Goal: Complete application form

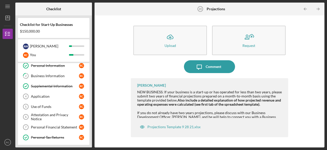
scroll to position [13, 0]
drag, startPoint x: 37, startPoint y: 106, endPoint x: 43, endPoint y: 101, distance: 7.3
click at [43, 101] on link "Use of Funds 5 Use of Funds R C" at bounding box center [53, 106] width 66 height 10
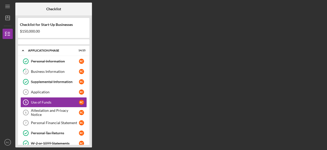
scroll to position [6, 0]
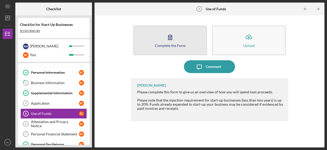
click at [183, 53] on button "Complete the Form Form" at bounding box center [170, 40] width 74 height 29
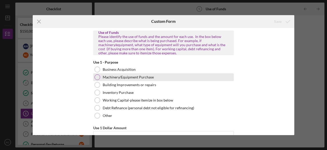
click at [96, 78] on div at bounding box center [98, 77] width 6 height 6
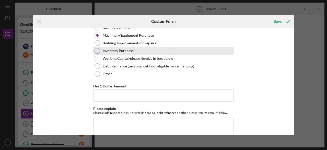
scroll to position [42, 0]
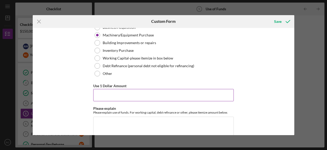
click at [128, 92] on input "Use 1 Dollar Amount" at bounding box center [163, 95] width 141 height 12
type input "$110,000"
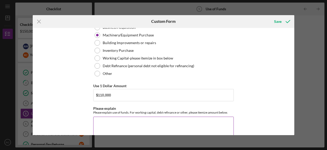
click at [128, 122] on textarea "Please explain" at bounding box center [163, 128] width 141 height 25
type textarea "I"
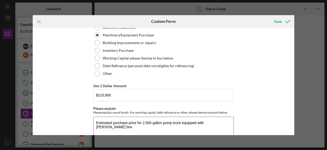
click at [143, 123] on textarea "Estimated purchase price for 2,500 gallon pump truck equipped with [PERSON_NAME…" at bounding box center [163, 128] width 141 height 25
click at [119, 126] on textarea "Estimated purchase price for 33,000 GVW 2,500 gallon pump truck equipped with […" at bounding box center [163, 128] width 141 height 25
drag, startPoint x: 139, startPoint y: 128, endPoint x: 91, endPoint y: 118, distance: 48.6
click at [91, 118] on div "Use of Funds Please identify the use of funds and the amount for each use. In t…" at bounding box center [164, 81] width 262 height 107
click at [144, 128] on textarea "Estimated purchase price for 33,000 GVW 2,500 gallon pump truck equipped with […" at bounding box center [163, 128] width 141 height 25
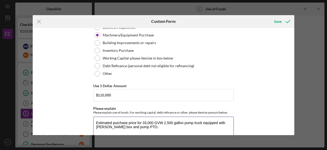
drag, startPoint x: 144, startPoint y: 128, endPoint x: 65, endPoint y: 120, distance: 79.4
click at [65, 120] on div "Use of Funds Please identify the use of funds and the amount for each use. In t…" at bounding box center [164, 81] width 262 height 107
paste textarea "acquisition cost for a 33,000 GVW, 2,500-gallon pump truck equipped with a [PER…"
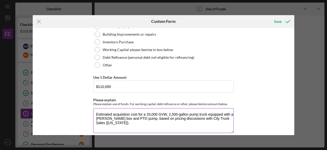
scroll to position [51, 0]
type textarea "Estimated acquisition cost for a 33,000 GVW, 2,500-gallon pump truck equipped w…"
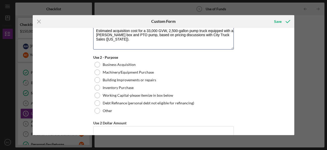
scroll to position [136, 0]
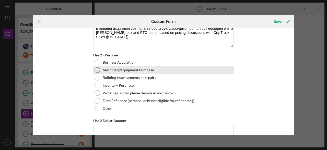
click at [105, 69] on label "Machinery/Equipment Purchase" at bounding box center [128, 70] width 51 height 4
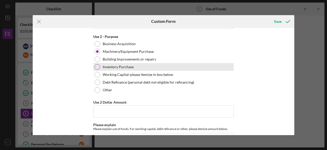
scroll to position [156, 0]
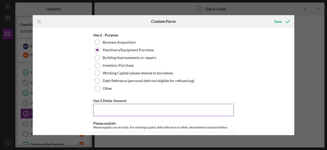
click at [129, 108] on input "Use 2 Dollar Amount" at bounding box center [163, 110] width 141 height 12
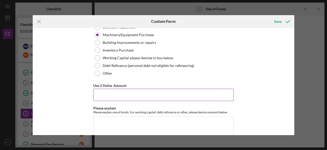
click at [160, 92] on input "Use 2 Dollar Amount" at bounding box center [163, 94] width 141 height 12
type input "$"
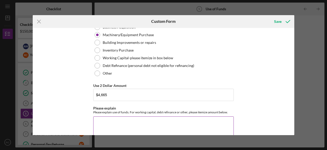
click at [149, 116] on textarea "Please explain" at bounding box center [163, 128] width 141 height 25
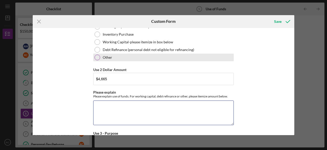
scroll to position [187, 0]
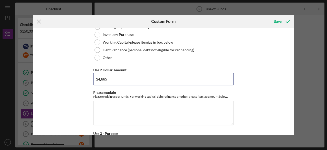
drag, startPoint x: 119, startPoint y: 80, endPoint x: 40, endPoint y: 67, distance: 79.3
click at [40, 67] on div "Use of Funds Please identify the use of funds and the amount for each use. In t…" at bounding box center [164, 81] width 262 height 107
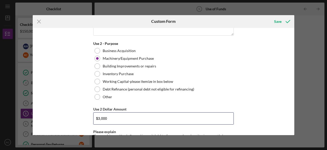
scroll to position [176, 0]
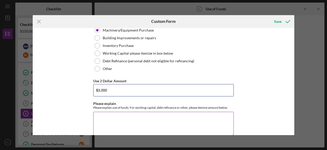
type input "$3,000"
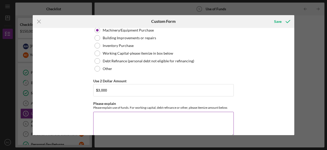
click at [121, 120] on textarea "Please explain" at bounding box center [163, 123] width 141 height 25
paste textarea "Ten (10) 4" x 20' green Camlock suction hoses at $225 each, inclusive of taxes …"
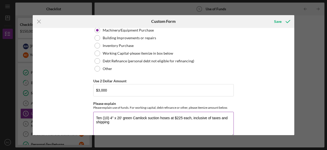
click at [95, 115] on textarea "Ten (10) 4" x 20' green Camlock suction hoses at $225 each, inclusive of taxes …" at bounding box center [163, 123] width 141 height 25
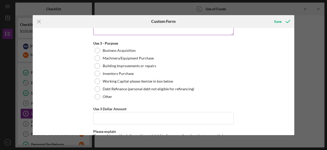
scroll to position [276, 0]
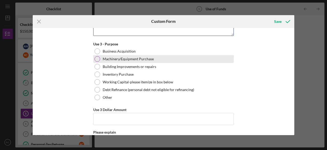
type textarea "Hoses - Ten (10) 4" x 20' green Camlock suction hoses at $225 each, inclusive o…"
click at [111, 55] on div "Machinery/Equipment Purchase" at bounding box center [163, 59] width 141 height 8
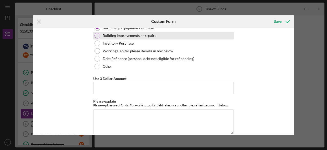
scroll to position [311, 0]
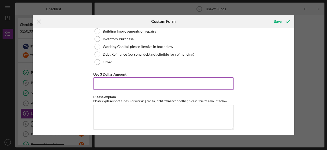
click at [143, 84] on input "Use 3 Dollar Amount" at bounding box center [163, 83] width 141 height 12
type input "$1,665"
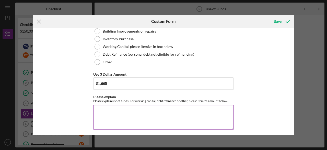
click at [143, 110] on textarea "Please explain" at bounding box center [163, 117] width 141 height 25
click at [120, 106] on textarea "Please explain" at bounding box center [163, 117] width 141 height 25
paste textarea "One (1) unit for tank agitation and solids management"
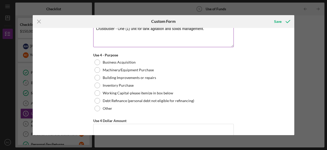
scroll to position [393, 0]
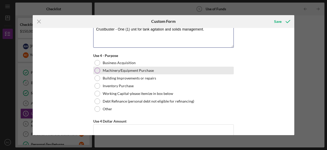
type textarea "Crustbuster - One (1) unit for tank agitation and solids management."
click at [100, 67] on div "Machinery/Equipment Purchase" at bounding box center [163, 70] width 141 height 8
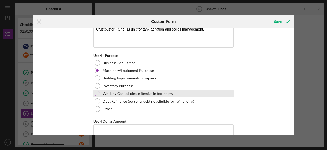
click at [98, 91] on div at bounding box center [98, 94] width 6 height 6
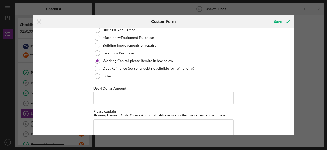
scroll to position [385, 0]
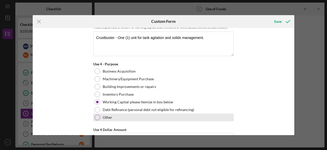
click at [96, 116] on div at bounding box center [98, 117] width 6 height 6
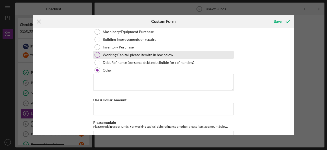
scroll to position [433, 0]
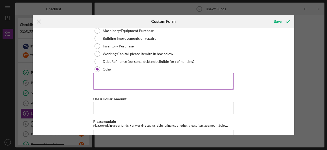
click at [141, 78] on textarea at bounding box center [163, 81] width 141 height 16
type textarea "S"
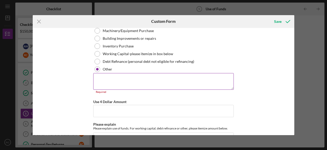
click at [138, 73] on textarea at bounding box center [163, 81] width 141 height 16
paste textarea "CA Sales Tax (8.75% of Purchase Price)"
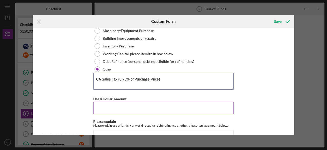
type textarea "CA Sales Tax (8.75% of Purchase Price)"
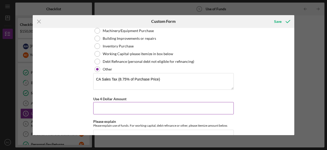
click at [128, 105] on input "Use 4 Dollar Amount" at bounding box center [163, 108] width 141 height 12
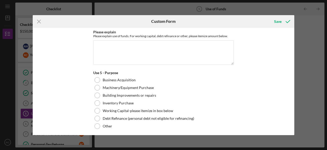
scroll to position [547, 0]
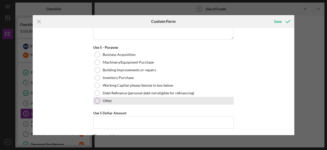
type input "$9,625"
click at [103, 99] on label "Other" at bounding box center [107, 100] width 9 height 4
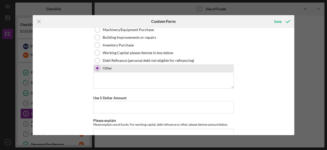
scroll to position [580, 0]
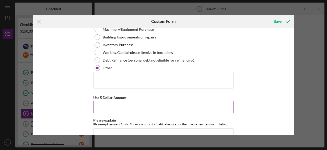
click at [135, 104] on input "Use 5 Dollar Amount" at bounding box center [163, 106] width 141 height 12
type input "$5,770"
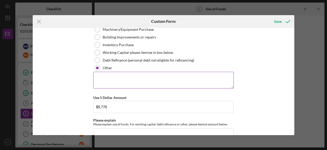
click at [134, 80] on textarea at bounding box center [163, 80] width 141 height 16
type textarea "First Month Marketing"
click at [256, 83] on div "Use of Funds Please identify the use of funds and the amount for each use. In t…" at bounding box center [164, 81] width 262 height 107
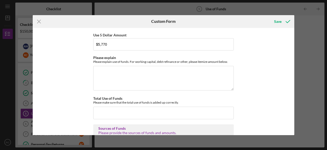
scroll to position [646, 0]
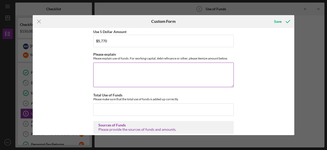
click at [134, 66] on textarea "Please explain" at bounding box center [163, 74] width 141 height 25
click at [127, 64] on textarea "Please explain" at bounding box center [163, 74] width 141 height 25
paste textarea "Google Ads ($3,000/first month - then slowly taper towards $2,000/month) -> $3,…"
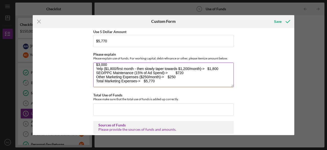
scroll to position [0, 0]
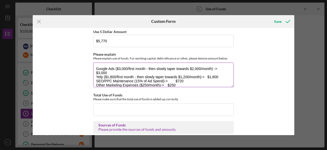
drag, startPoint x: 214, startPoint y: 66, endPoint x: 113, endPoint y: 66, distance: 101.0
click at [113, 66] on textarea "Google Ads ($3,000/first month - then slowly taper towards $2,000/month) -> $3,…" at bounding box center [163, 74] width 141 height 25
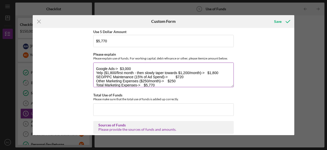
click at [138, 65] on textarea "Google Ads-> $3,000 Yelp ($1,800/first month - then slowly taper towards $1,200…" at bounding box center [163, 74] width 141 height 25
click at [119, 66] on textarea "Google Ads-> $3,000 Yelp ($1,800/first month - then slowly taper towards $1,200…" at bounding box center [163, 74] width 141 height 25
drag, startPoint x: 201, startPoint y: 70, endPoint x: 103, endPoint y: 69, distance: 97.9
click at [103, 69] on textarea "Google Ads->$3,000 Yelp ($1,800/first month - then slowly taper towards $1,200/…" at bounding box center [163, 74] width 141 height 25
click at [110, 70] on textarea "Google Ads->$3,000 Yelp-> $1,800 SEO/PPC Maintenance (15% of Ad Spend)-> $720 O…" at bounding box center [163, 74] width 141 height 25
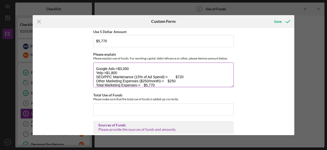
click at [118, 66] on textarea "Google Ads->$3,000 Yelp->$1,800 SEO/PPC Maintenance (15% of Ad Spend)-> $720 Ot…" at bounding box center [163, 74] width 141 height 25
click at [106, 70] on textarea "Google Ads-$3,000 Yelp->$1,800 SEO/PPC Maintenance (15% of Ad Spend)-> $720 Oth…" at bounding box center [163, 74] width 141 height 25
click at [105, 71] on textarea "Google Ads-$3,000 Yelp->$1,800 SEO/PPC Maintenance (15% of Ad Spend)-> $720 Oth…" at bounding box center [163, 74] width 141 height 25
click at [168, 74] on textarea "Google Ads-$3,000 Yelp-$1,800 SEO/PPC Maintenance (15% of Ad Spend)-> $720 Othe…" at bounding box center [163, 74] width 141 height 25
drag, startPoint x: 174, startPoint y: 74, endPoint x: 132, endPoint y: 75, distance: 42.4
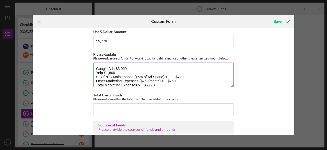
click at [132, 75] on textarea "Google Ads-$3,000 Yelp-$1,800 SEO/PPC Maintenance (15% of Ad Spend)-> $720 Othe…" at bounding box center [163, 74] width 141 height 25
click at [168, 79] on textarea "Google Ads-$3,000 Yelp-$1,800 SEO/PPC Maintenance-$720 Other Marketing Expenses…" at bounding box center [163, 74] width 141 height 25
drag, startPoint x: 167, startPoint y: 78, endPoint x: 138, endPoint y: 77, distance: 29.1
click at [138, 77] on textarea "Google Ads-$3,000 Yelp-$1,800 SEO/PPC Maintenance-$720 Other Marketing Expenses…" at bounding box center [163, 74] width 141 height 25
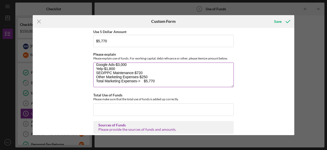
click at [144, 75] on textarea "Google Ads-$3,000 Yelp-$1,800 SEO/PPC Maintenance-$720 Other Marketing Expenses…" at bounding box center [163, 74] width 141 height 25
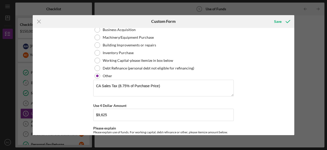
scroll to position [430, 0]
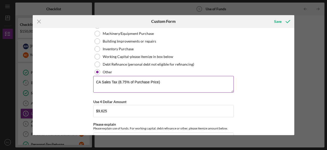
type textarea "Google Ads-$3,000 Yelp-$1,800 SEO/PPC Maintenance-$720 Other Marketing Expenses…"
click at [168, 82] on textarea "CA Sales Tax (8.75% of Purchase Price)" at bounding box center [163, 84] width 141 height 16
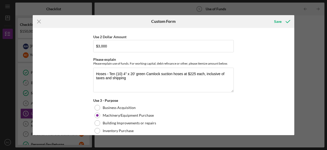
scroll to position [220, 0]
type textarea "CA Sales Tax (8.75% of Purchase Price); Cost of shipping vehicle from [US_STATE…"
click at [134, 76] on textarea "Hoses - Ten (10) 4" x 20' green Camlock suction hoses at $225 each, inclusive o…" at bounding box center [163, 79] width 141 height 25
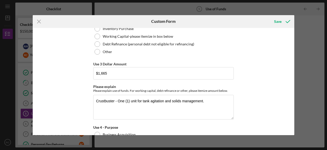
scroll to position [322, 0]
drag, startPoint x: 204, startPoint y: 98, endPoint x: 85, endPoint y: 103, distance: 119.3
click at [85, 103] on div "Use of Funds Please identify the use of funds and the amount for each use. In t…" at bounding box center [164, 81] width 262 height 107
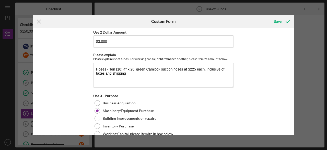
scroll to position [224, 0]
click at [105, 81] on textarea "Hoses - Ten (10) 4" x 20' green Camlock suction hoses at $225 each, inclusive o…" at bounding box center [163, 75] width 141 height 25
paste textarea "Crustbuster - One (1) unit for tank agitation and solids management."
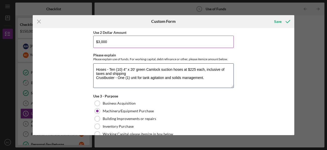
type textarea "Hoses - Ten (10) 4" x 20' green Camlock suction hoses at $225 each, inclusive o…"
click at [105, 42] on input "$3,000" at bounding box center [163, 42] width 141 height 12
type input "$3"
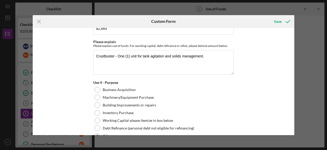
scroll to position [364, 0]
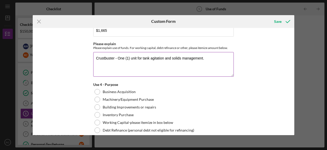
type input "$4,665"
drag, startPoint x: 210, startPoint y: 63, endPoint x: 69, endPoint y: 57, distance: 141.8
click at [69, 57] on div "Use of Funds Please identify the use of funds and the amount for each use. In t…" at bounding box center [164, 81] width 262 height 107
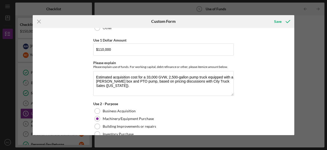
scroll to position [87, 0]
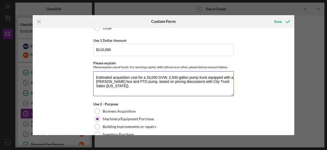
drag, startPoint x: 95, startPoint y: 77, endPoint x: 237, endPoint y: 81, distance: 142.5
click at [237, 81] on div "Use of Funds Please identify the use of funds and the amount for each use. In t…" at bounding box center [164, 81] width 262 height 107
click at [172, 84] on textarea "Estimated acquisition cost for a 33,000 GVW, 2,500-gallon pump truck equipped w…" at bounding box center [163, 83] width 141 height 25
drag, startPoint x: 95, startPoint y: 76, endPoint x: 245, endPoint y: 83, distance: 150.0
click at [245, 83] on div "Use of Funds Please identify the use of funds and the amount for each use. In t…" at bounding box center [164, 81] width 262 height 107
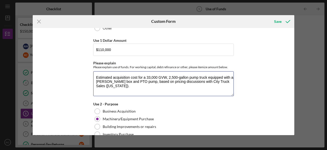
paste textarea "Pump Truck – Estimated acquisition cost for a 33,000 GVW, 2,500-gallon pump tru…"
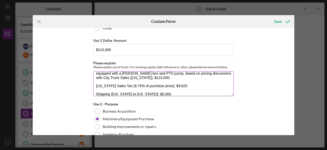
scroll to position [0, 0]
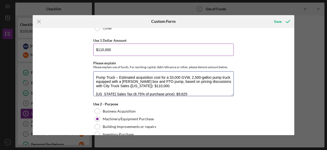
type textarea "Pump Truck – Estimated acquisition cost for a 33,000 GVW, 2,500-gallon pump tru…"
drag, startPoint x: 122, startPoint y: 51, endPoint x: 49, endPoint y: 49, distance: 72.6
click at [49, 49] on div "Use of Funds Please identify the use of funds and the amount for each use. In t…" at bounding box center [164, 81] width 262 height 107
click at [102, 49] on input "$132,125" at bounding box center [163, 49] width 141 height 12
click at [103, 48] on input "$132,125" at bounding box center [163, 49] width 141 height 12
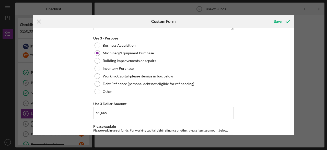
scroll to position [282, 0]
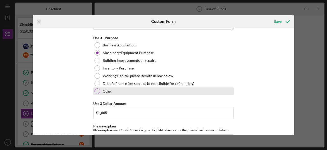
type input "$132,125"
click at [98, 89] on div at bounding box center [98, 91] width 6 height 6
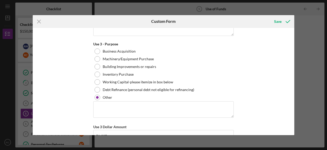
scroll to position [279, 0]
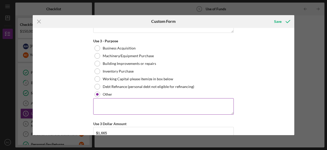
click at [146, 99] on textarea at bounding box center [163, 106] width 141 height 16
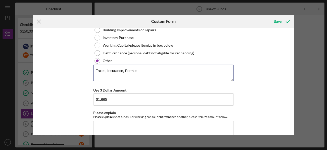
scroll to position [312, 0]
type textarea "Taxes, Insurance, Permits"
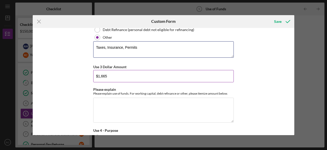
scroll to position [337, 0]
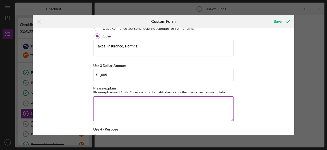
click at [112, 100] on textarea "Please explain" at bounding box center [163, 108] width 141 height 25
paste textarea "Insurance (Initial Only) General Liability (JXX Insurance Agency): $743 initial…"
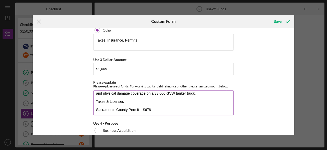
scroll to position [41, 0]
click at [127, 100] on textarea "Insurance (Initial Only) General Liability (JXX Insurance Agency): $743 initial…" at bounding box center [163, 102] width 141 height 25
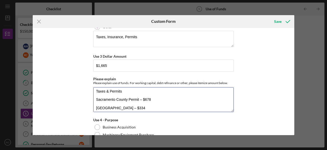
scroll to position [99, 0]
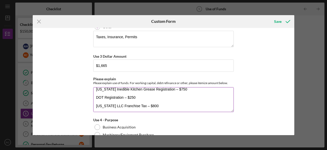
drag, startPoint x: 95, startPoint y: 97, endPoint x: 158, endPoint y: 108, distance: 63.6
click at [158, 108] on textarea "Insurance (Initial Only) General Liability (JXX Insurance Agency): $743 initial…" at bounding box center [163, 99] width 141 height 25
paste textarea "Liquid Waste Hauler Permit – $678 Placer County Liquid Waste Hauler Permit – $3…"
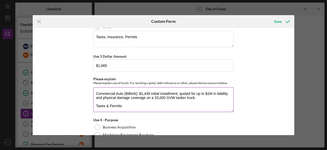
scroll to position [24, 0]
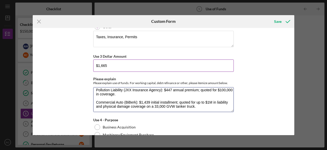
type textarea "Insurance (Initial Only) General Liability (JXX Insurance Agency): $743 initial…"
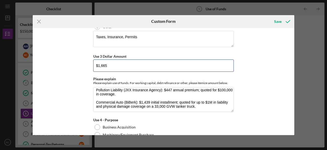
drag, startPoint x: 117, startPoint y: 62, endPoint x: 70, endPoint y: 70, distance: 48.3
click at [70, 70] on div "Use of Funds Please identify the use of funds and the amount for each use. In t…" at bounding box center [164, 81] width 262 height 107
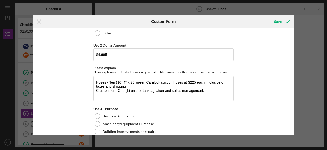
scroll to position [211, 0]
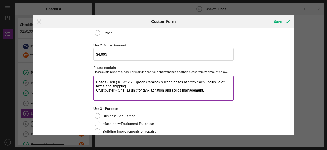
type input "$4,064"
drag, startPoint x: 207, startPoint y: 88, endPoint x: 78, endPoint y: 81, distance: 128.8
click at [78, 81] on div "Use of Funds Please identify the use of funds and the amount for each use. In t…" at bounding box center [164, 81] width 262 height 107
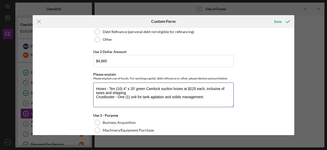
scroll to position [203, 0]
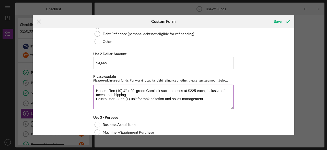
click at [191, 96] on textarea "Hoses - Ten (10) 4" x 20' green Camlock suction hoses at $225 each, inclusive o…" at bounding box center [163, 96] width 141 height 25
drag, startPoint x: 194, startPoint y: 99, endPoint x: 68, endPoint y: 77, distance: 128.2
click at [68, 77] on div "Use of Funds Please identify the use of funds and the amount for each use. In t…" at bounding box center [164, 81] width 262 height 107
paste textarea "– Ten (10) 4" x 20' green Camlock suction hoses at $225 each, inclusive of taxe…"
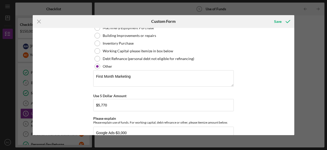
scroll to position [599, 0]
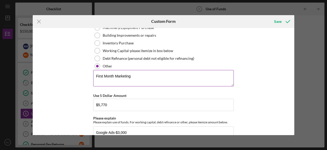
type textarea "Hoses – Ten (10) 4" x 20' green Camlock suction hoses at $225 each, inclusive o…"
drag, startPoint x: 133, startPoint y: 71, endPoint x: 37, endPoint y: 70, distance: 96.6
click at [37, 70] on div "Use of Funds Please identify the use of funds and the amount for each use. In t…" at bounding box center [164, 81] width 262 height 107
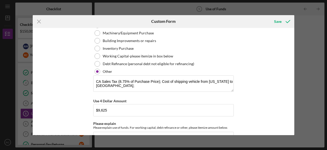
scroll to position [451, 0]
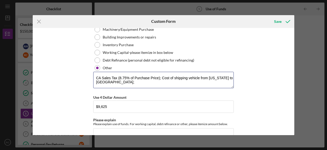
drag, startPoint x: 127, startPoint y: 83, endPoint x: 61, endPoint y: 64, distance: 69.0
click at [61, 64] on div "Use of Funds Please identify the use of funds and the amount for each use. In t…" at bounding box center [164, 81] width 262 height 107
paste textarea "First Month Marketing"
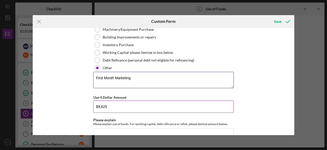
type textarea "First Month Marketing"
drag, startPoint x: 130, startPoint y: 107, endPoint x: 31, endPoint y: 100, distance: 99.7
click at [31, 100] on div "Icon/Menu Close Custom Form Save Use of Funds Please identify the use of funds …" at bounding box center [163, 75] width 327 height 150
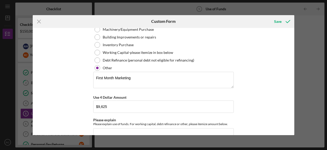
click at [31, 100] on div "Icon/Menu Close Custom Form Save Use of Funds Please identify the use of funds …" at bounding box center [163, 75] width 327 height 150
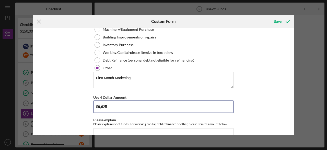
drag, startPoint x: 87, startPoint y: 103, endPoint x: 16, endPoint y: 101, distance: 71.1
click at [16, 101] on div "Icon/Menu Close Custom Form Save Use of Funds Please identify the use of funds …" at bounding box center [163, 75] width 327 height 150
type input "$5,770"
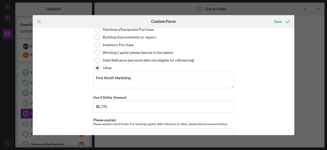
click at [253, 117] on div "Use of Funds Please identify the use of funds and the amount for each use. In t…" at bounding box center [164, 81] width 262 height 107
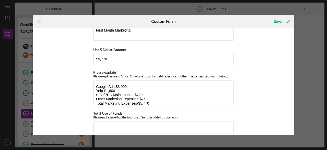
scroll to position [645, 0]
click at [96, 82] on textarea "Google Ads-$3,000 Yelp-$1,800 SEO/PPC Maintenance-$720 Other Marketing Expenses…" at bounding box center [163, 92] width 141 height 25
click at [112, 81] on textarea "Google Ads-$3,000 Yelp-$1,800 SEO/PPC Maintenance-$720 Other Marketing Expenses…" at bounding box center [163, 92] width 141 height 25
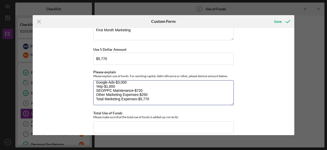
drag, startPoint x: 97, startPoint y: 81, endPoint x: 160, endPoint y: 106, distance: 67.6
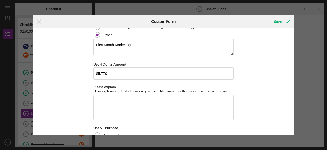
scroll to position [515, 0]
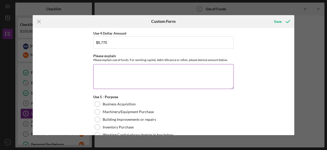
click at [119, 66] on textarea "Please explain" at bounding box center [163, 76] width 141 height 25
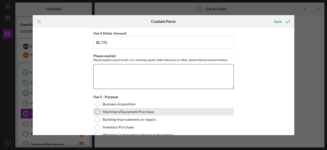
paste textarea "Google Ads-$3,000 Yelp-$1,800 SEO/PPC Maintenance-$720 Other Marketing Expenses…"
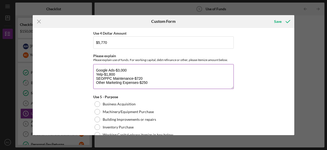
scroll to position [0, 0]
drag, startPoint x: 151, startPoint y: 78, endPoint x: 86, endPoint y: 64, distance: 66.5
click at [86, 64] on div "Use of Funds Please identify the use of funds and the amount for each use. In t…" at bounding box center [164, 81] width 262 height 107
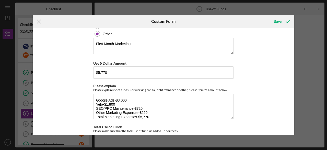
scroll to position [644, 0]
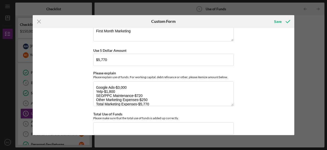
type textarea "Google Ads-$3,000 Yelp-$1,800 SEO/PPC Maintenance-$720 Other Marketing Expenses…"
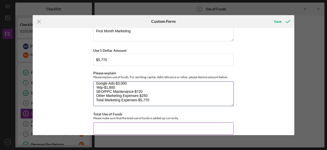
drag, startPoint x: 96, startPoint y: 85, endPoint x: 214, endPoint y: 122, distance: 123.9
paste textarea "– $3,000 Yelp Ads – $1,800 SEO/PPC Maintenance – $720 Other Marketing Expenses …"
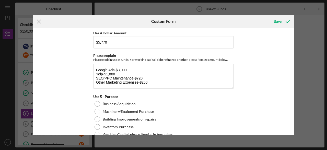
scroll to position [515, 0]
type textarea "Google Ads – $3,000 Yelp Ads – $1,800 SEO/PPC Maintenance – $720 Other Marketin…"
drag, startPoint x: 150, startPoint y: 80, endPoint x: 51, endPoint y: 42, distance: 105.5
click at [51, 42] on div "Use of Funds Please identify the use of funds and the amount for each use. In t…" at bounding box center [164, 81] width 262 height 107
paste textarea "– $3,000 Yelp Ads – $1,800 SEO/PPC Maintenance – $720 Other Marketing Expenses …"
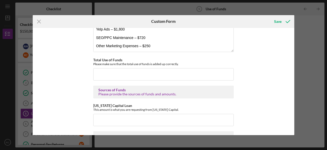
scroll to position [706, 0]
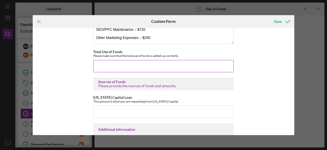
type textarea "Google Ads – $3,000 Yelp Ads – $1,800 SEO/PPC Maintenance – $720 Other Marketin…"
click at [174, 62] on input "Total Use of Funds" at bounding box center [163, 66] width 141 height 12
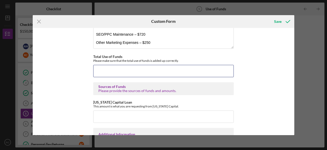
scroll to position [700, 0]
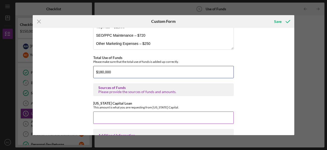
type input "$180,000"
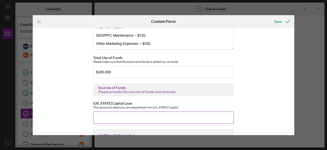
click at [114, 111] on input "[US_STATE] Capital Loan" at bounding box center [163, 117] width 141 height 12
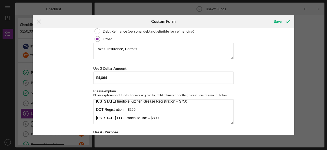
scroll to position [334, 0]
type input "$150,000"
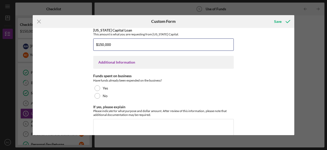
scroll to position [773, 0]
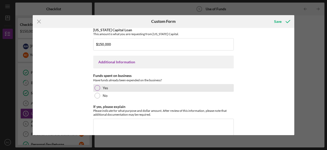
click at [107, 84] on div "Yes" at bounding box center [163, 88] width 141 height 8
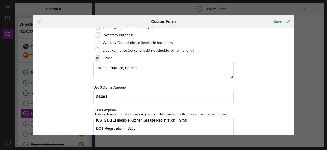
scroll to position [314, 0]
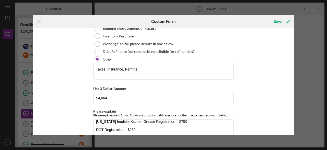
click at [248, 86] on div "Use of Funds Please identify the use of funds and the amount for each use. In t…" at bounding box center [164, 81] width 262 height 107
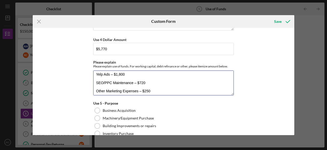
scroll to position [12, 0]
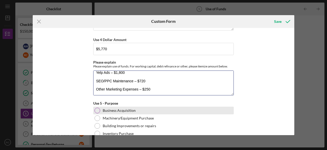
drag, startPoint x: 94, startPoint y: 73, endPoint x: 184, endPoint y: 108, distance: 96.5
paste textarea "Apparel, PPE & Supplies (including uniforms, PPE, and septic cleaners/disinfect…"
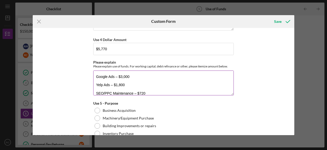
scroll to position [0, 0]
type textarea "Google Ads – $3,000 Yelp Ads – $1,800 SEO/PPC Maintenance – $720 Other Marketin…"
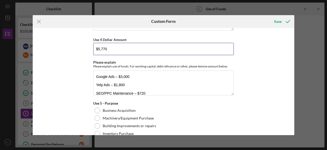
drag, startPoint x: 117, startPoint y: 49, endPoint x: 64, endPoint y: 52, distance: 52.8
click at [64, 52] on div "Use of Funds Please identify the use of funds and the amount for each use. In t…" at bounding box center [164, 81] width 262 height 107
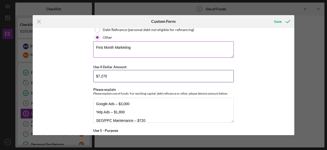
type input "$7,270"
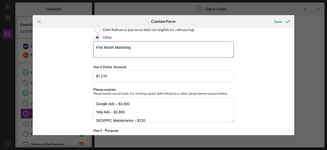
click at [140, 46] on textarea "First Month Marketing" at bounding box center [163, 49] width 141 height 16
click at [255, 64] on div "Use of Funds Please identify the use of funds and the amount for each use. In t…" at bounding box center [164, 81] width 262 height 107
click at [131, 47] on textarea "First Month Marketing & Supplies" at bounding box center [163, 49] width 141 height 16
type textarea "First Month Marketing, Apparel, PPE & Supplies"
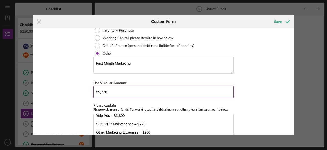
scroll to position [612, 0]
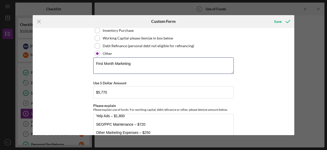
drag, startPoint x: 142, startPoint y: 56, endPoint x: 73, endPoint y: 62, distance: 69.1
click at [73, 62] on div "Use of Funds Please identify the use of funds and the amount for each use. In t…" at bounding box center [164, 81] width 262 height 107
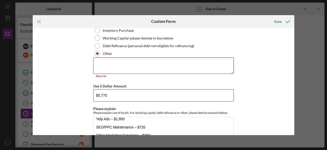
drag, startPoint x: 118, startPoint y: 91, endPoint x: 53, endPoint y: 88, distance: 65.0
click at [53, 88] on div "Use of Funds Please identify the use of funds and the amount for each use. In t…" at bounding box center [164, 81] width 262 height 107
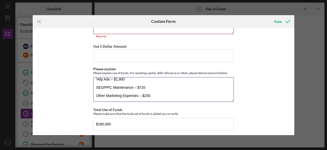
scroll to position [0, 0]
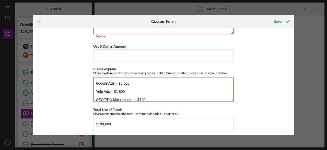
drag, startPoint x: 156, startPoint y: 93, endPoint x: 58, endPoint y: 47, distance: 108.7
click at [58, 47] on div "Use of Funds Please identify the use of funds and the amount for each use. In t…" at bounding box center [164, 81] width 262 height 107
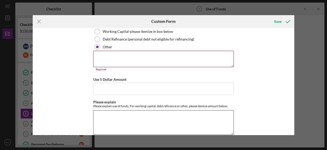
scroll to position [618, 0]
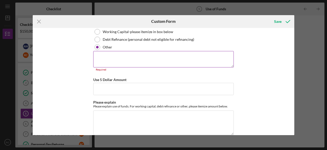
click at [110, 55] on textarea at bounding box center [163, 59] width 141 height 16
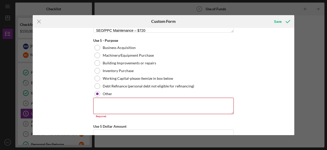
scroll to position [559, 0]
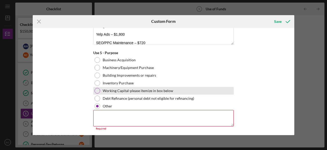
click at [117, 89] on label "Working Capital-please itemize in box below" at bounding box center [138, 90] width 71 height 4
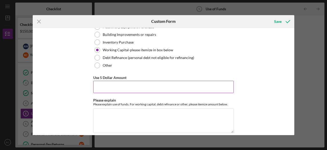
scroll to position [590, 0]
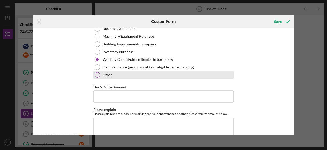
click at [103, 73] on label "Other" at bounding box center [107, 75] width 9 height 4
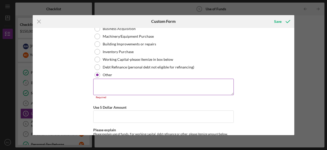
click at [123, 87] on textarea at bounding box center [163, 86] width 141 height 16
click at [144, 81] on textarea at bounding box center [163, 86] width 141 height 16
click at [125, 83] on textarea at bounding box center [163, 86] width 141 height 16
click at [129, 111] on input "Use 5 Dollar Amount" at bounding box center [163, 116] width 141 height 12
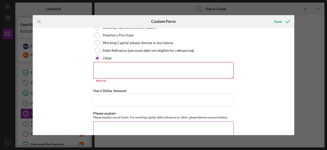
click at [118, 124] on textarea "Please explain" at bounding box center [163, 133] width 141 height 25
paste textarea "Other Startup Costs CDL (Commercial Driver’s License School) – $3,100 Website D…"
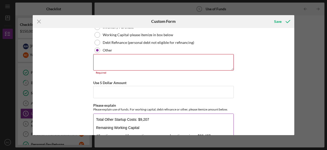
scroll to position [49, 0]
drag, startPoint x: 149, startPoint y: 116, endPoint x: 91, endPoint y: 117, distance: 58.8
click at [91, 117] on div "Use of Funds Please identify the use of funds and the amount for each use. In t…" at bounding box center [164, 81] width 262 height 107
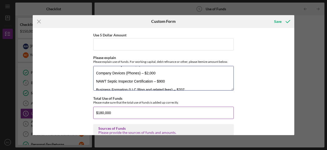
scroll to position [45, 0]
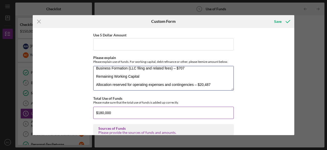
drag, startPoint x: 96, startPoint y: 68, endPoint x: 225, endPoint y: 97, distance: 133.0
paste textarea "CDL (Commercial Driver’s License School) – $3,100 Website Development – $2,500 …"
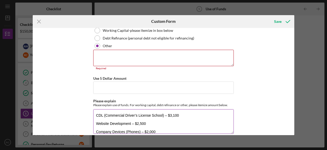
scroll to position [619, 0]
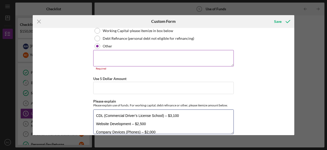
type textarea "CDL (Commercial Driver’s License School) – $3,100 Website Development – $2,500 …"
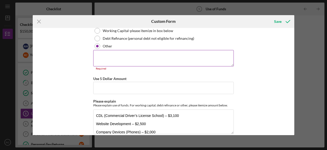
click at [125, 54] on textarea at bounding box center [163, 58] width 141 height 16
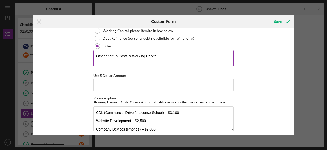
type textarea "Other Startup Costs & Working Capital"
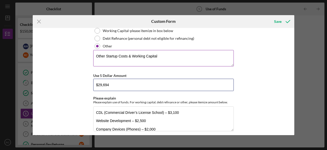
type input "$29,694"
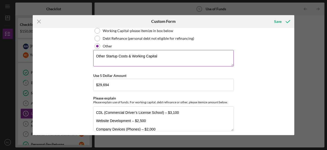
click at [175, 58] on textarea "Other Startup Costs & Working Capital" at bounding box center [163, 58] width 141 height 16
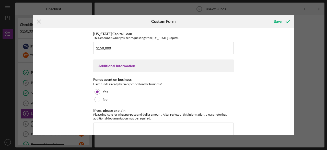
scroll to position [787, 0]
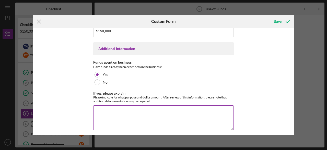
type textarea "Other Startup Costs & Working Capital (Owner Committed)"
click at [152, 108] on textarea "If yes, please explain" at bounding box center [163, 117] width 141 height 25
click at [120, 113] on textarea "If yes, please explain" at bounding box center [163, 117] width 141 height 25
click at [131, 107] on textarea "If yes, please explain" at bounding box center [163, 117] width 141 height 25
paste textarea "CDL (Commercial Driver’s License School): $3,100 Business Formation (LLC filing…"
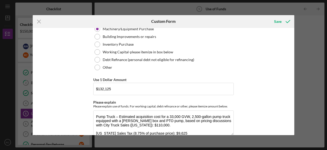
scroll to position [48, 0]
type textarea "CDL (Commercial Driver’s License School): $3,100 Business Formation (LLC filing…"
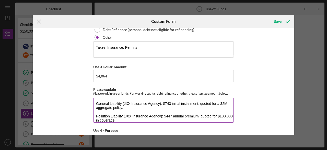
scroll to position [8, 0]
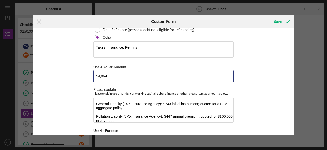
drag, startPoint x: 114, startPoint y: 75, endPoint x: 67, endPoint y: 78, distance: 46.9
click at [67, 78] on div "Use of Funds Please identify the use of funds and the amount for each use. In t…" at bounding box center [164, 81] width 262 height 107
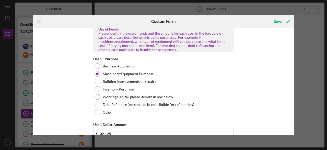
scroll to position [0, 0]
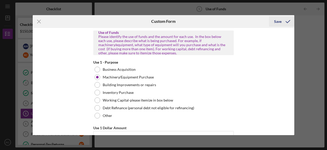
type input "$6,246"
click at [278, 20] on div "Save" at bounding box center [277, 21] width 7 height 10
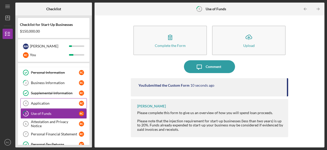
click at [54, 102] on div "Application" at bounding box center [55, 103] width 48 height 4
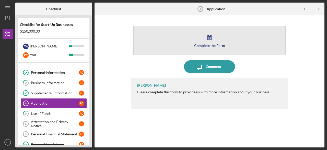
click at [209, 39] on icon "button" at bounding box center [209, 37] width 13 height 13
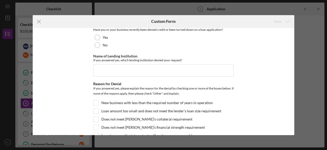
scroll to position [333, 0]
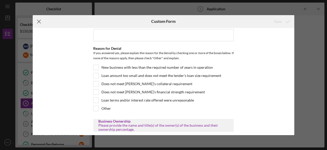
click at [39, 22] on icon "Icon/Menu Close" at bounding box center [39, 21] width 13 height 13
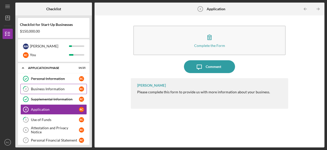
click at [50, 89] on div "Business Information" at bounding box center [55, 89] width 48 height 4
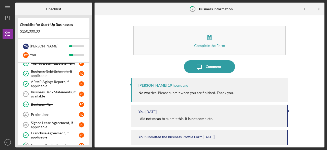
scroll to position [168, 0]
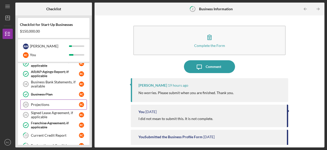
click at [52, 103] on link "Projections 20 Projections R C" at bounding box center [53, 104] width 66 height 10
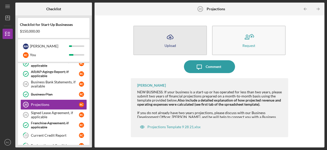
click at [176, 34] on icon "Icon/Upload" at bounding box center [170, 37] width 13 height 13
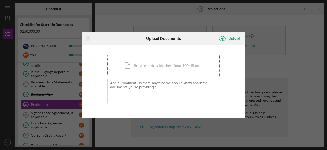
click at [141, 69] on div "Icon/Document Browse or drag files here (max 100MB total) Tap to choose files o…" at bounding box center [163, 65] width 112 height 21
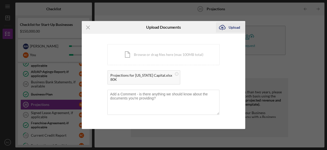
click at [235, 28] on div "Upload" at bounding box center [235, 27] width 12 height 10
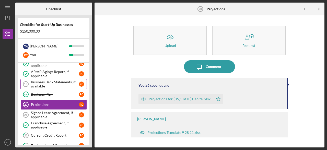
click at [51, 80] on div "Business Bank Statements, if available" at bounding box center [55, 84] width 48 height 8
